Goal: Ask a question: Seek information or help from site administrators or community

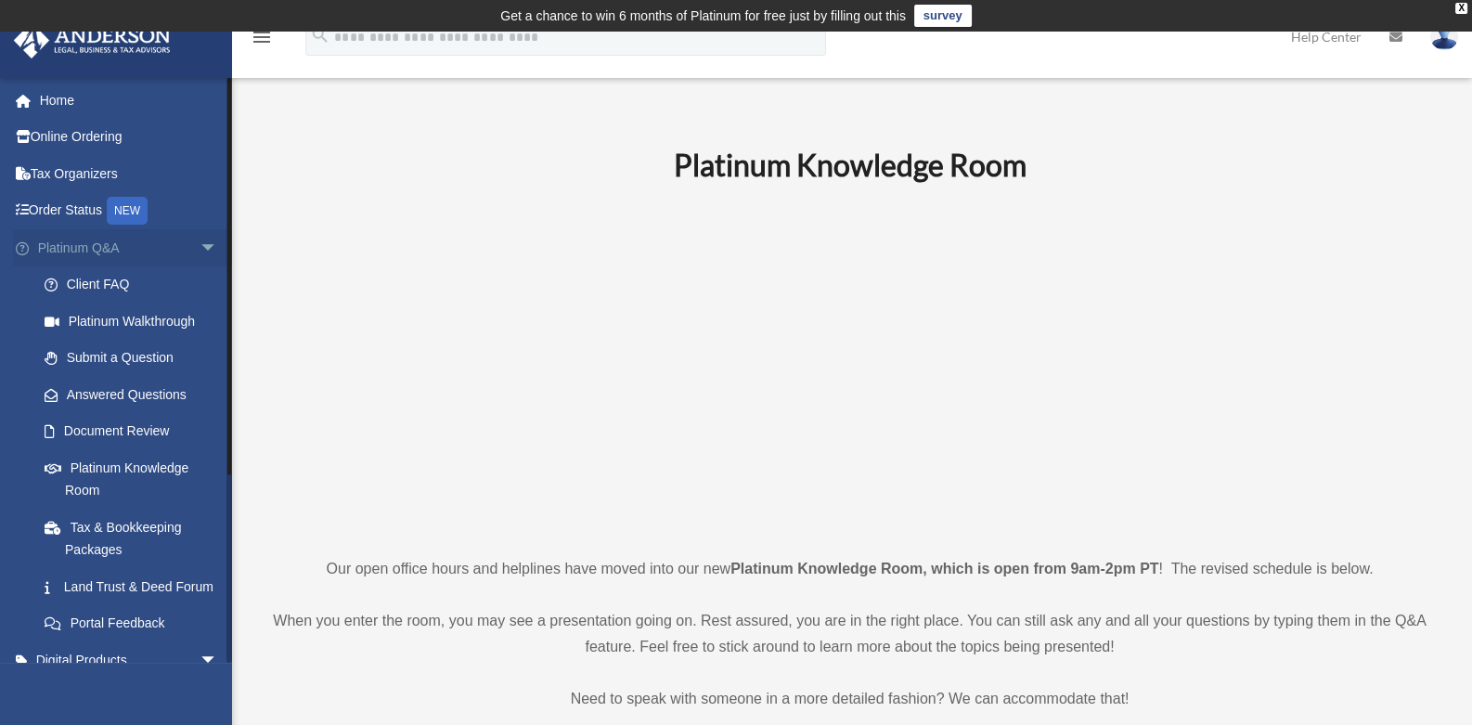
click at [60, 246] on link "Platinum Q&A arrow_drop_down" at bounding box center [129, 247] width 233 height 37
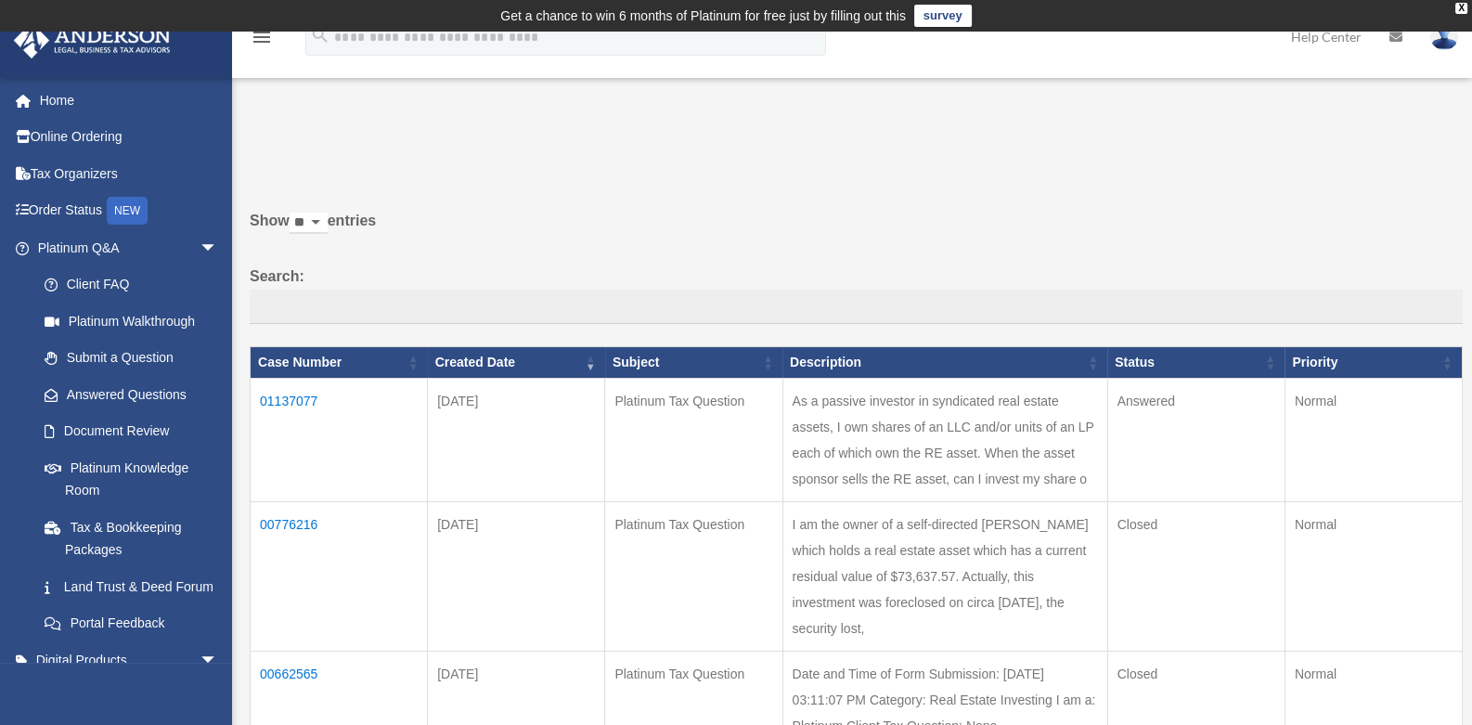
click at [294, 395] on td "01137077" at bounding box center [339, 440] width 177 height 123
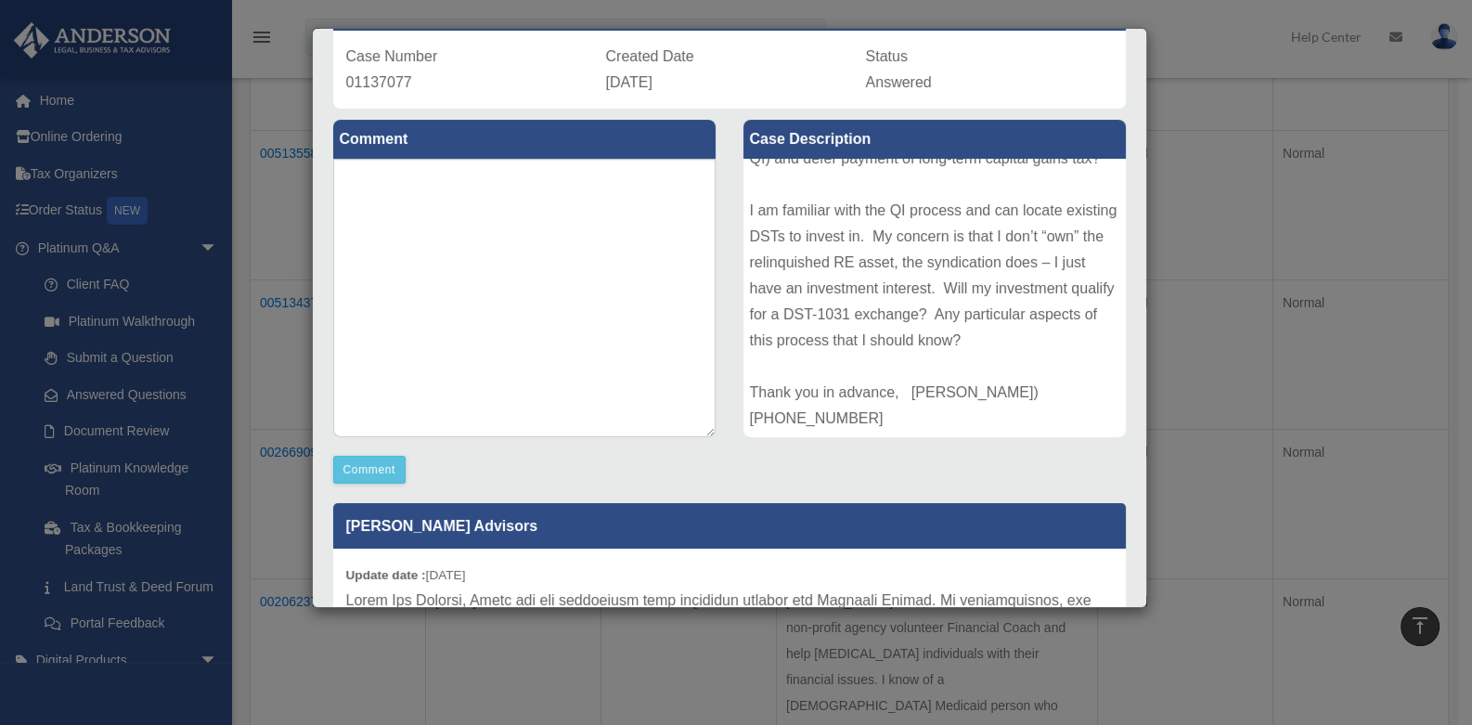
scroll to position [447, 0]
